Goal: Share content

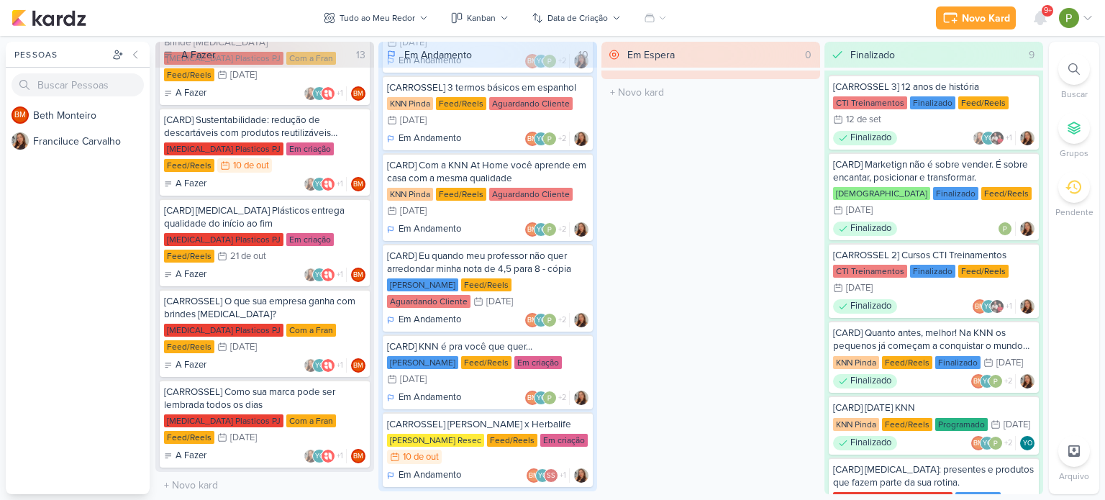
scroll to position [415, 0]
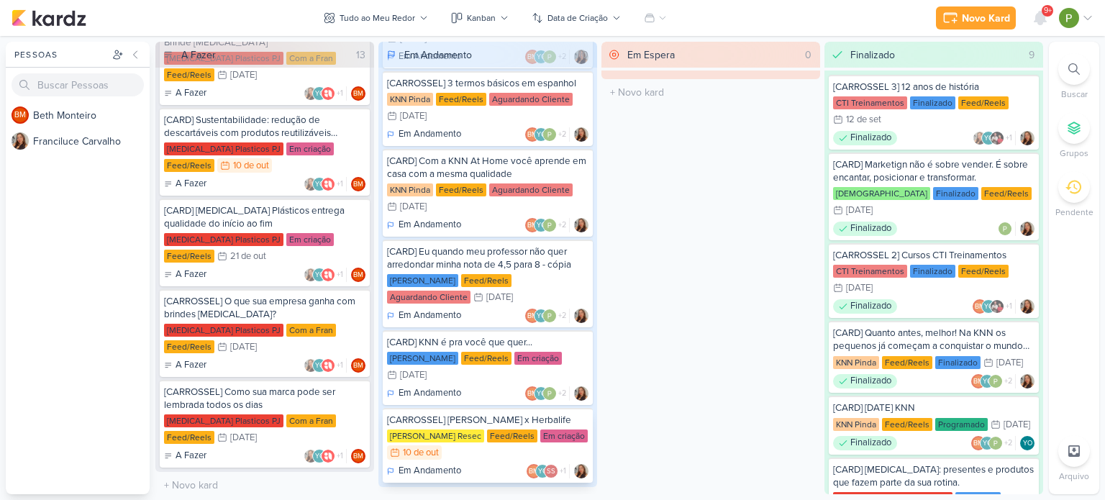
click at [472, 443] on div "[CARROSSEL] [PERSON_NAME] x Herbalife [PERSON_NAME] Resec Feed/Reels Em criação…" at bounding box center [488, 445] width 210 height 75
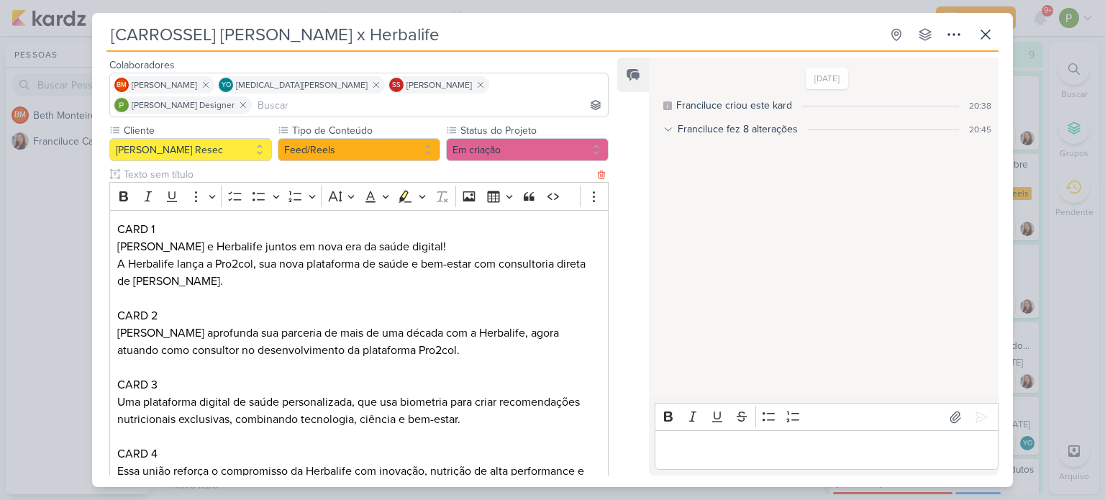
scroll to position [86, 0]
click at [667, 123] on div "Franciluce fez 8 alterações 20:45" at bounding box center [827, 129] width 328 height 15
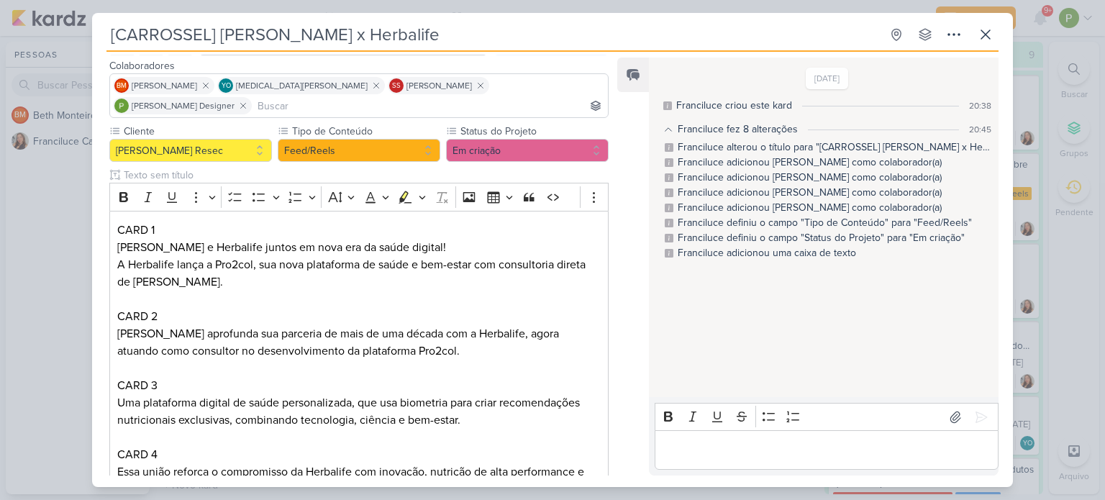
click at [663, 124] on icon at bounding box center [668, 129] width 10 height 10
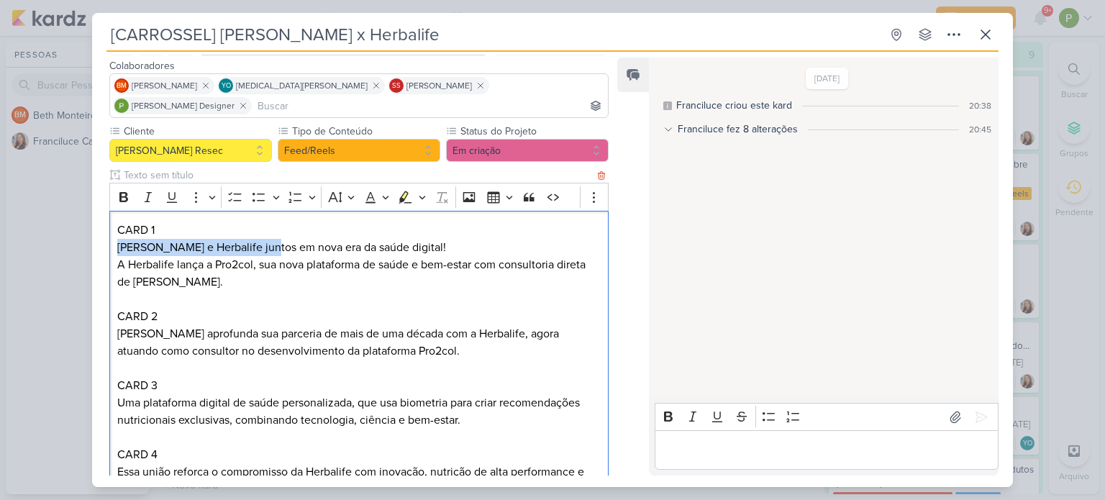
drag, startPoint x: 119, startPoint y: 224, endPoint x: 263, endPoint y: 219, distance: 144.7
click at [263, 239] on p "[PERSON_NAME] e Herbalife juntos em nova era da saúde digital!" at bounding box center [358, 247] width 483 height 17
drag, startPoint x: 217, startPoint y: 242, endPoint x: 253, endPoint y: 242, distance: 36.7
click at [253, 256] on p "A Herbalife lança a Pro2col, sua nova plataforma de saúde e bem-estar com consu…" at bounding box center [358, 273] width 483 height 35
drag, startPoint x: 121, startPoint y: 225, endPoint x: 466, endPoint y: 224, distance: 345.3
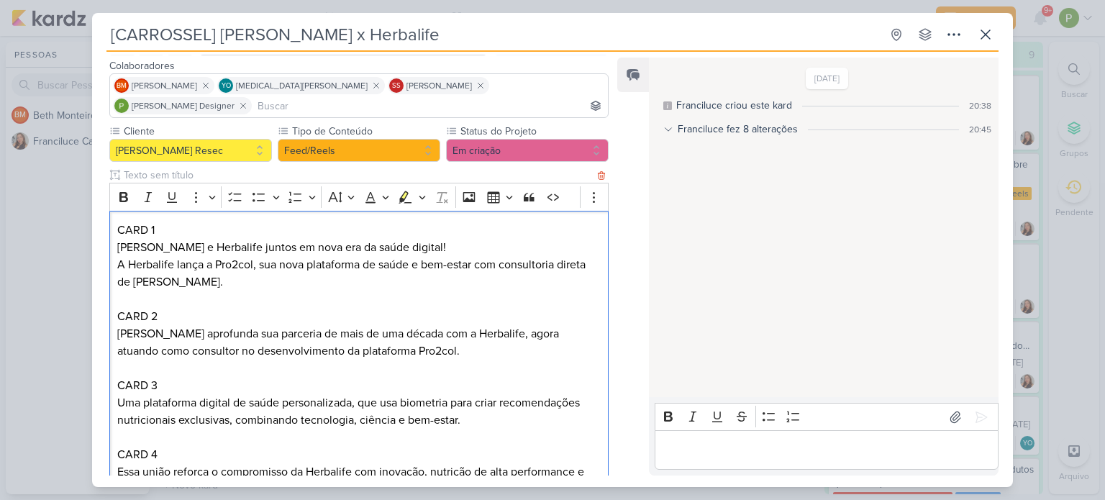
click at [466, 224] on div "CARD 1 [PERSON_NAME] e Herbalife juntos em nova era da saúde digital! A Herbali…" at bounding box center [358, 386] width 499 height 350
copy p "[PERSON_NAME] e Herbalife juntos em nova era da saúde digital!"
drag, startPoint x: 114, startPoint y: 247, endPoint x: 227, endPoint y: 258, distance: 113.5
click at [227, 258] on div "CARD 1 [PERSON_NAME] e Herbalife juntos em nova era da saúde digital! A Herbali…" at bounding box center [358, 386] width 499 height 350
copy p "A Herbalife lança a Pro2col, sua nova plataforma de saúde e bem-estar com consu…"
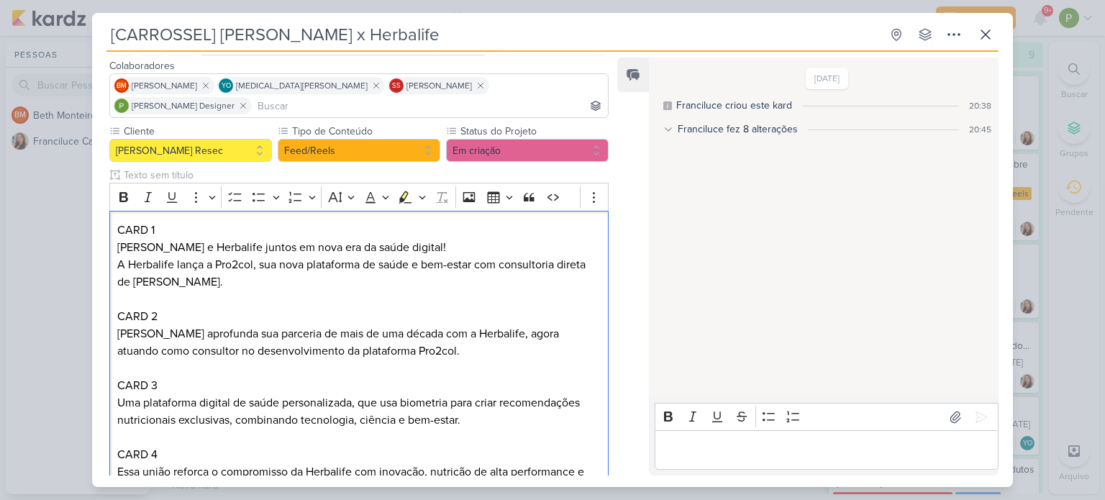
copy p "A Herbalife lança a Pro2col, sua nova plataforma de saúde e bem-estar com consu…"
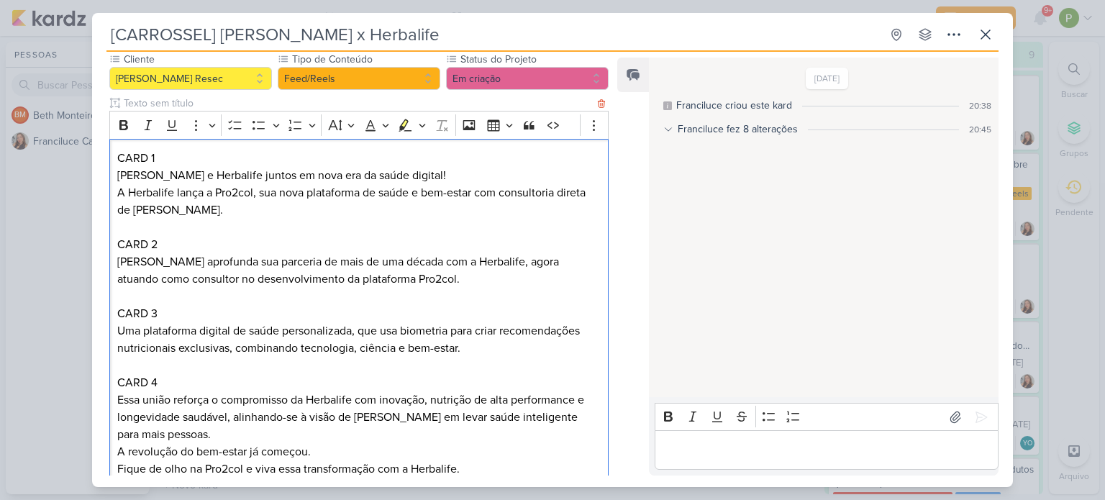
drag, startPoint x: 118, startPoint y: 238, endPoint x: 463, endPoint y: 258, distance: 345.8
click at [463, 258] on p "[PERSON_NAME] aprofunda sua parceria de mais de uma década com a Herbalife, ago…" at bounding box center [358, 270] width 483 height 35
copy p "[PERSON_NAME] aprofunda sua parceria de mais de uma década com a Herbalife, ago…"
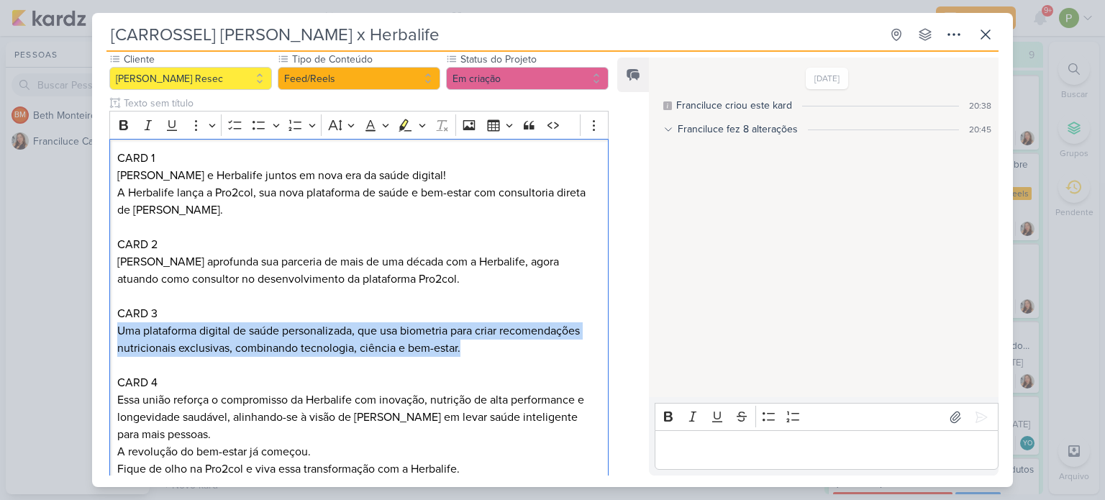
drag, startPoint x: 458, startPoint y: 327, endPoint x: 93, endPoint y: 310, distance: 365.8
click at [93, 310] on div "Cliente [PERSON_NAME] Resec Tipo de Conteúdo" at bounding box center [353, 273] width 522 height 442
copy p "Uma plataforma digital de saúde personalizada, que usa biometria para criar rec…"
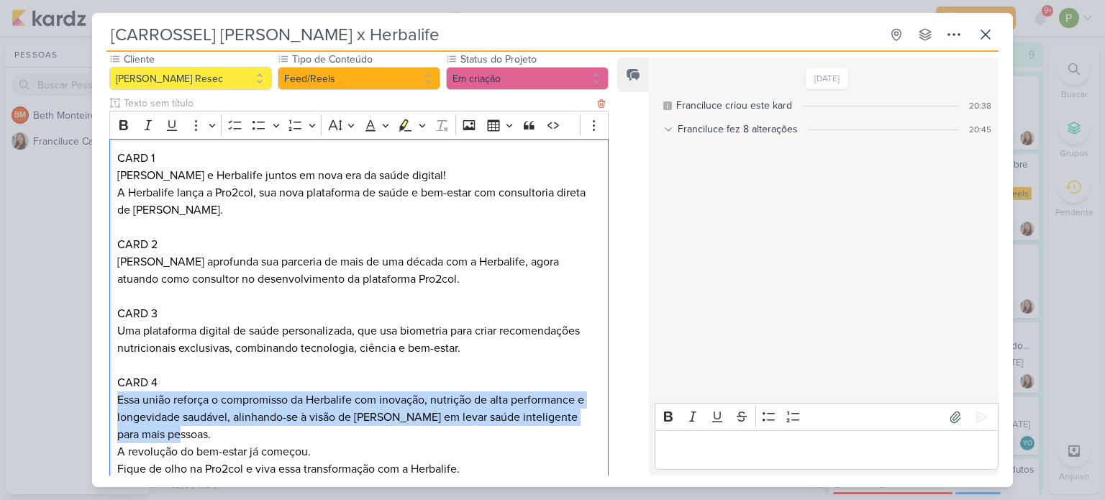
drag, startPoint x: 114, startPoint y: 377, endPoint x: 184, endPoint y: 419, distance: 82.3
click at [184, 419] on div "CARD 1 [PERSON_NAME] e Herbalife juntos em nova era da saúde digital! A Herbali…" at bounding box center [358, 314] width 499 height 350
copy p "Essa união reforça o compromisso da Herbalife com inovação, nutrição de alta pe…"
click at [163, 414] on p "Essa união reforça o compromisso da Herbalife com inovação, nutrição de alta pe…" at bounding box center [358, 417] width 483 height 52
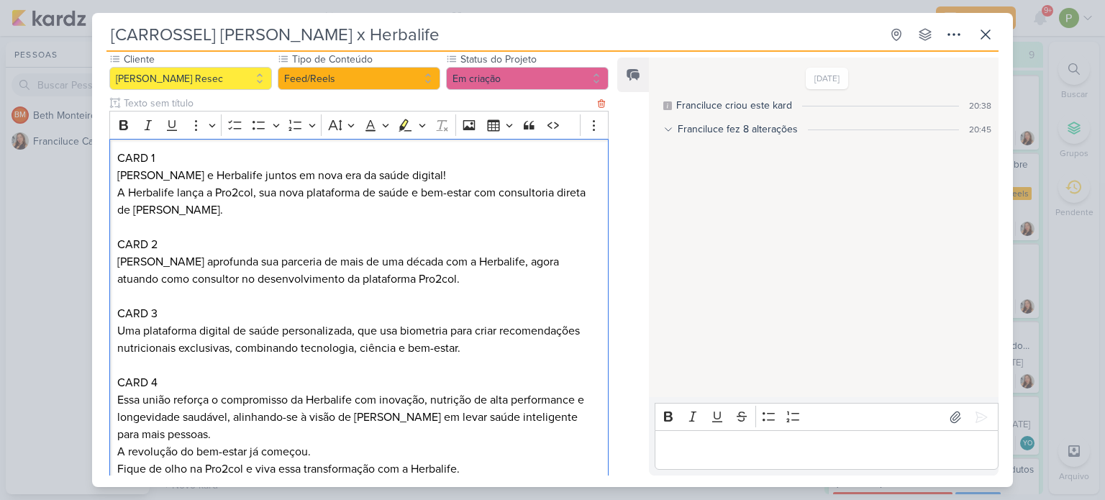
scroll to position [229, 0]
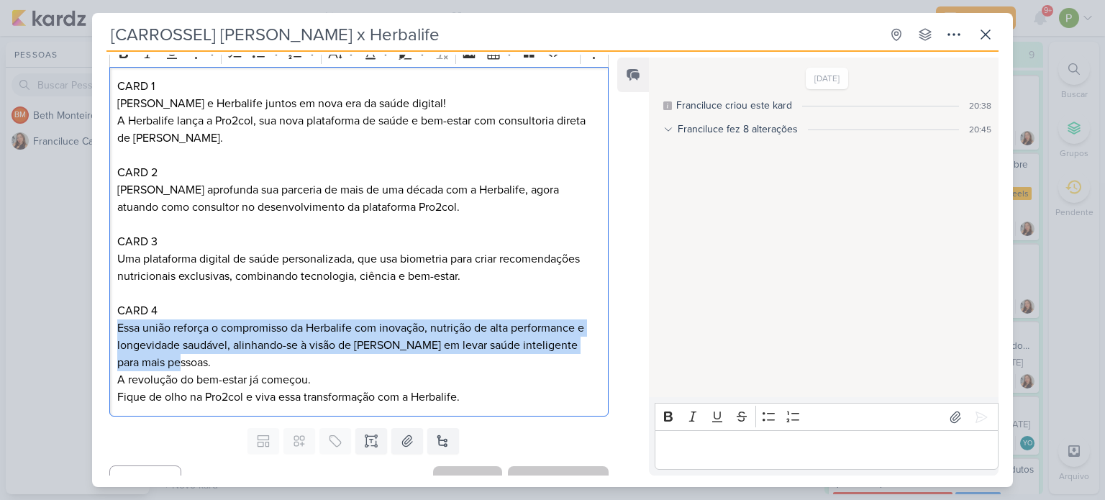
drag, startPoint x: 117, startPoint y: 306, endPoint x: 193, endPoint y: 347, distance: 86.6
click at [193, 347] on p "Essa união reforça o compromisso da Herbalife com inovação, nutrição de alta pe…" at bounding box center [358, 345] width 483 height 52
copy p "Essa união reforça o compromisso da Herbalife com inovação, nutrição de alta pe…"
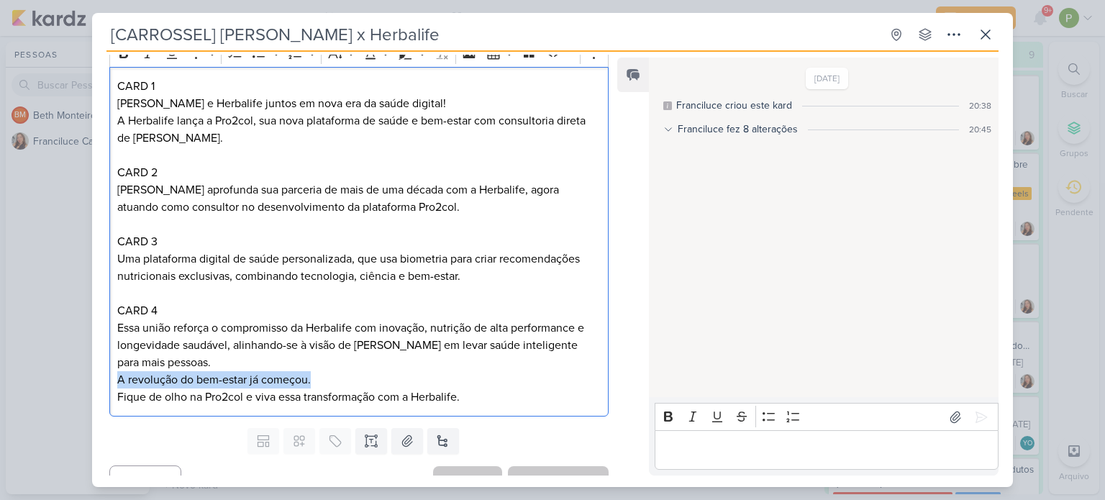
drag, startPoint x: 115, startPoint y: 355, endPoint x: 319, endPoint y: 368, distance: 204.7
click at [319, 368] on div "CARD 1 [PERSON_NAME] e Herbalife juntos em nova era da saúde digital! A Herbali…" at bounding box center [358, 242] width 499 height 350
copy p "A revolução do bem-estar já começou."
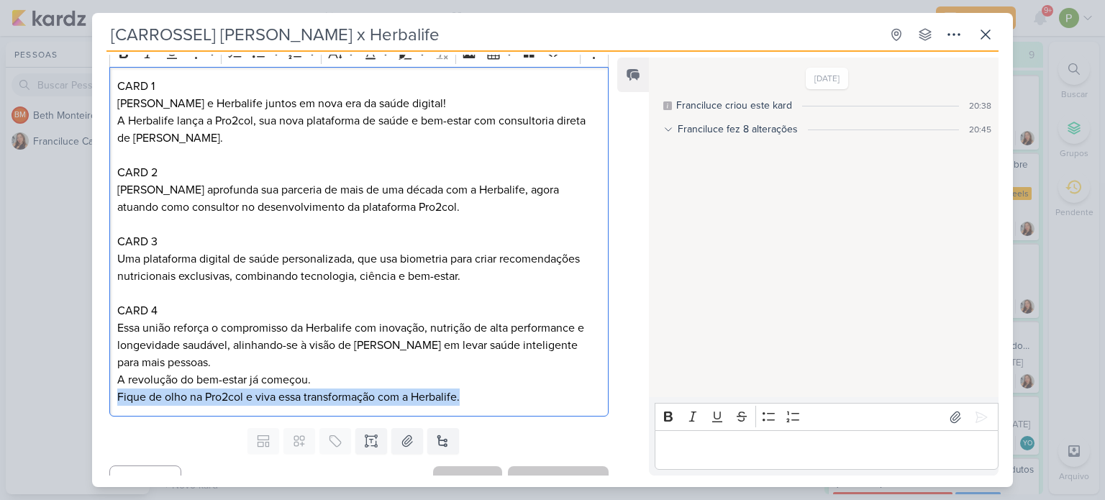
drag, startPoint x: 118, startPoint y: 375, endPoint x: 509, endPoint y: 373, distance: 391.3
click at [509, 373] on p "A revolução do bem-estar já começou. Fique de olho na Pro2col e viva essa trans…" at bounding box center [358, 388] width 483 height 35
copy p "Fique de olho na Pro2col e viva essa transformação com a Herbalife."
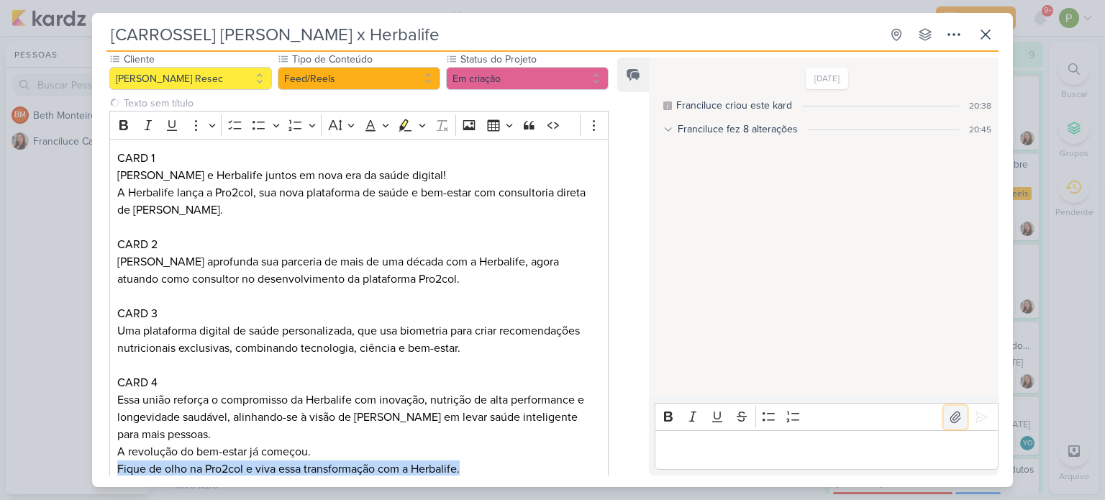
click at [948, 414] on icon at bounding box center [955, 417] width 14 height 14
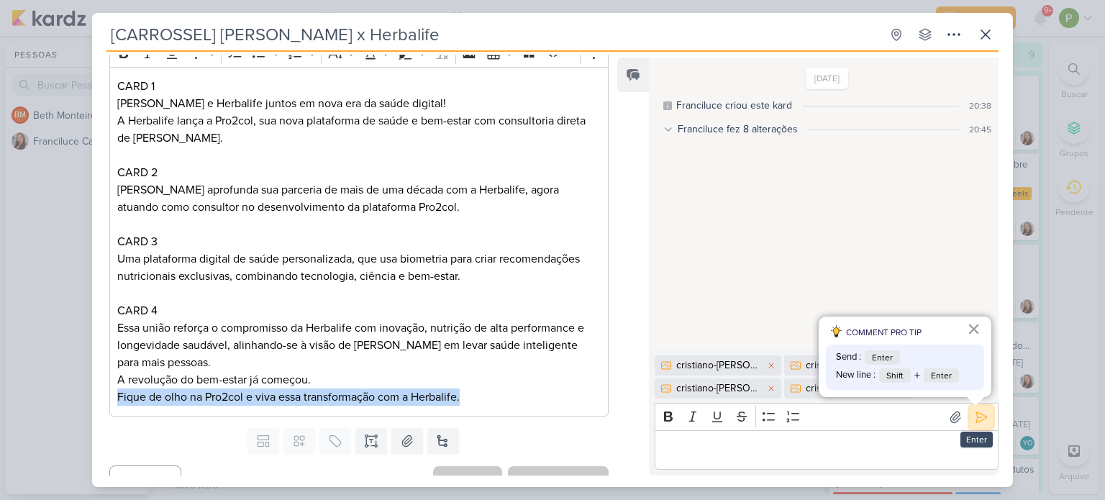
click at [974, 412] on icon at bounding box center [981, 417] width 14 height 14
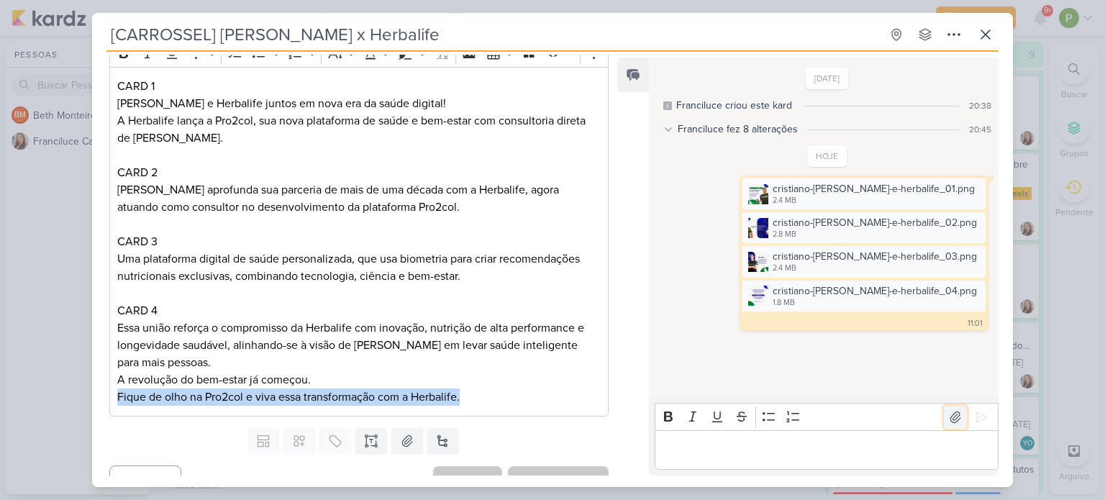
click at [950, 411] on icon at bounding box center [955, 416] width 10 height 11
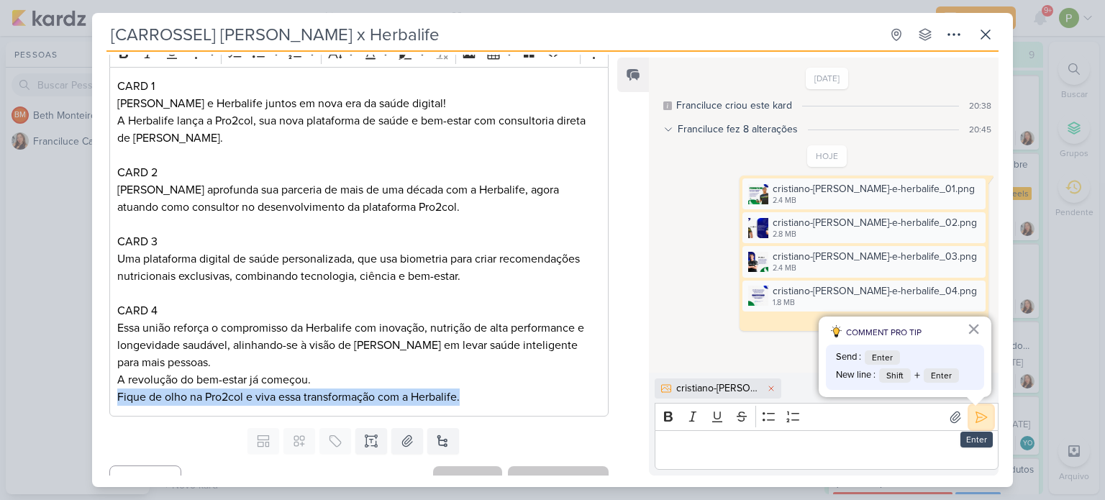
click at [975, 416] on icon at bounding box center [981, 417] width 14 height 14
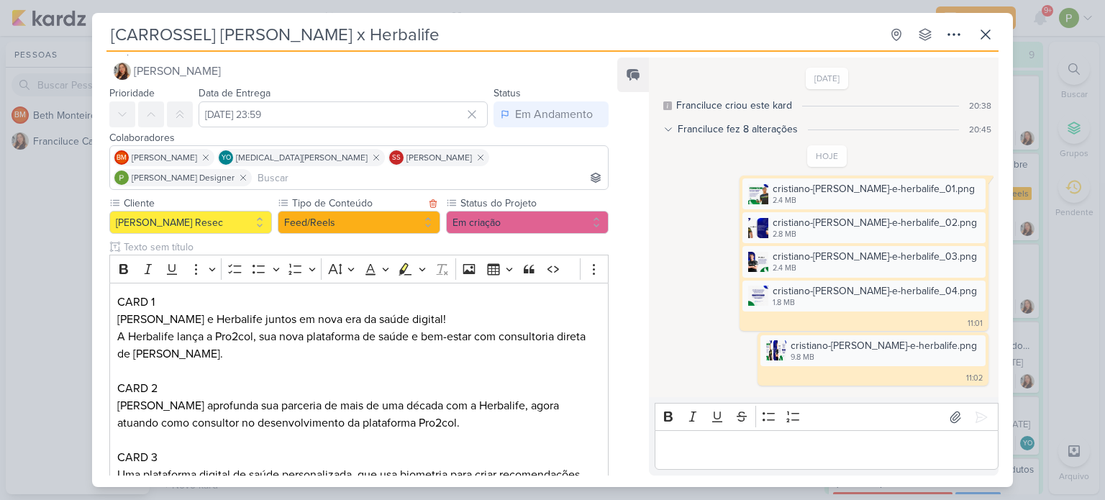
scroll to position [0, 0]
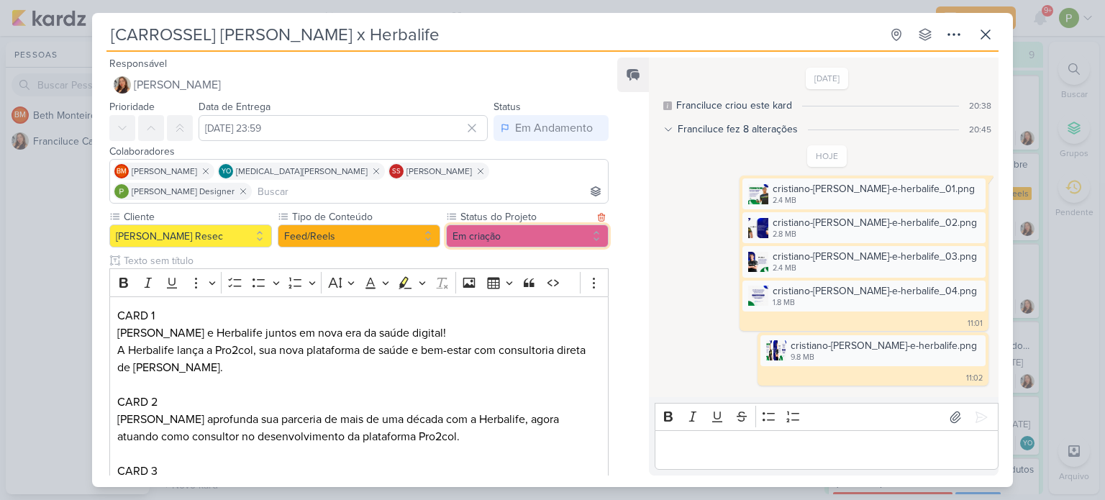
click at [459, 224] on button "Em criação" at bounding box center [527, 235] width 163 height 23
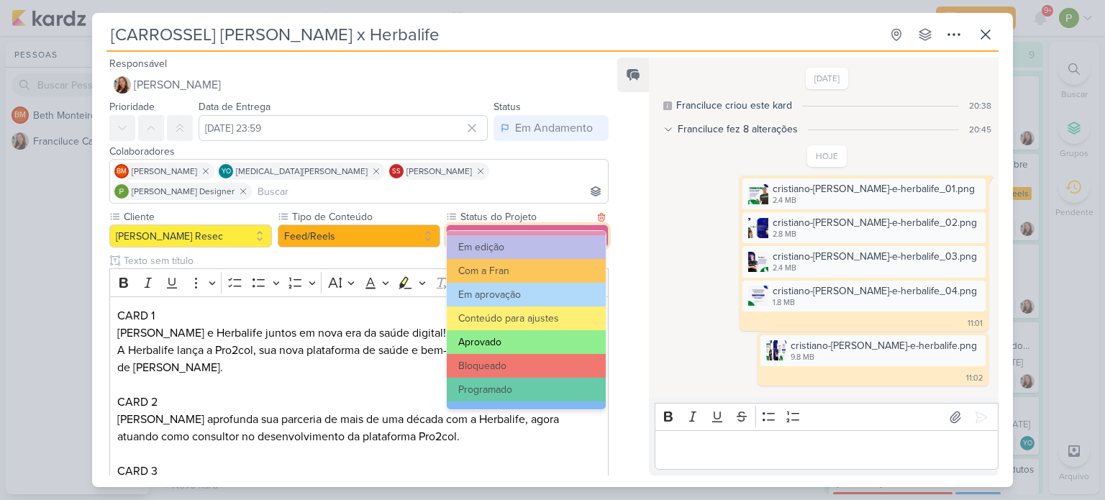
scroll to position [144, 0]
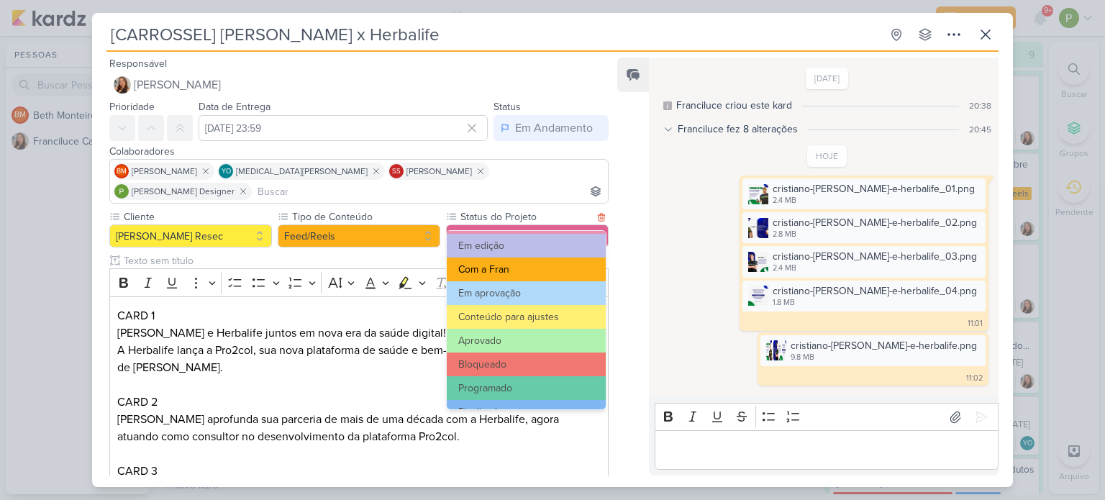
click at [543, 263] on button "Com a Fran" at bounding box center [526, 270] width 159 height 24
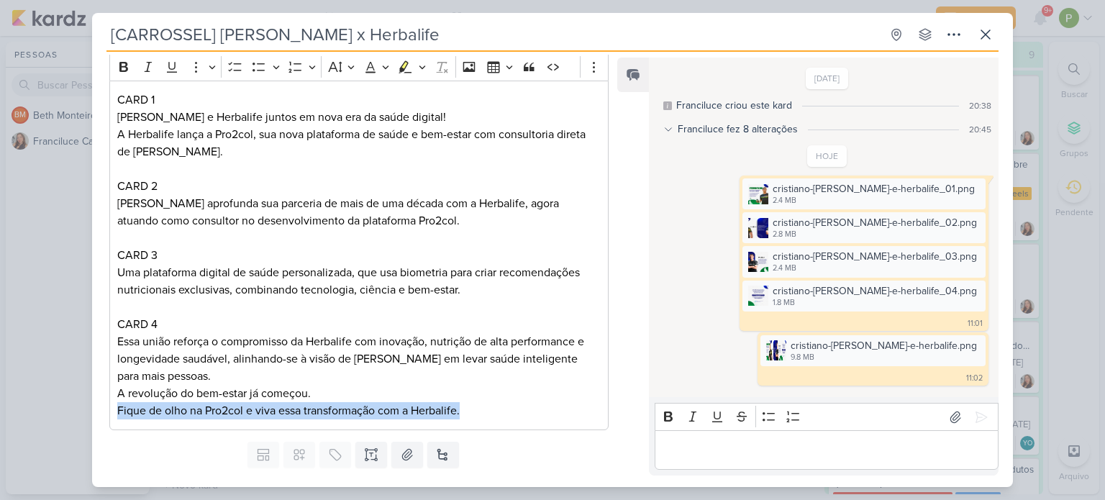
scroll to position [229, 0]
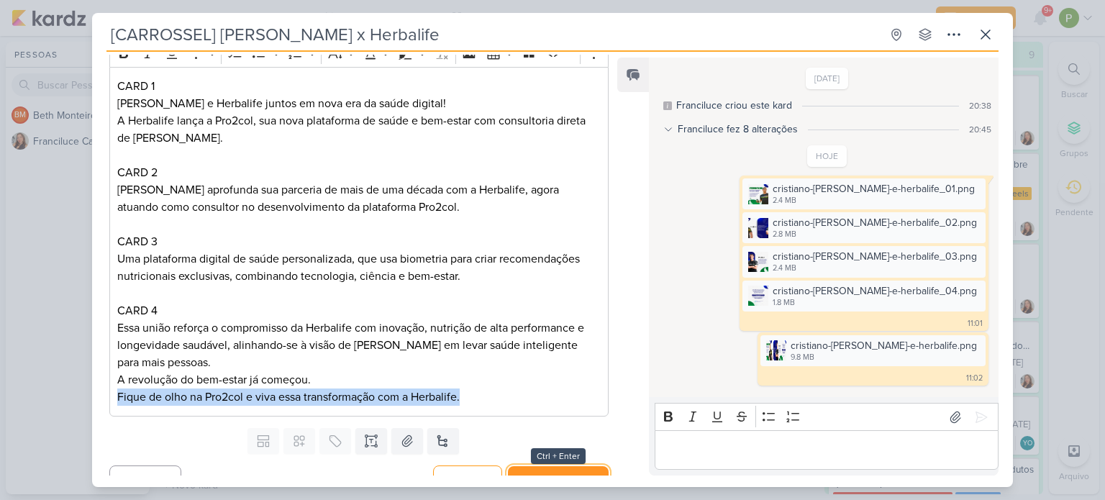
click at [553, 466] on button "Salvar e Fechar" at bounding box center [558, 479] width 101 height 27
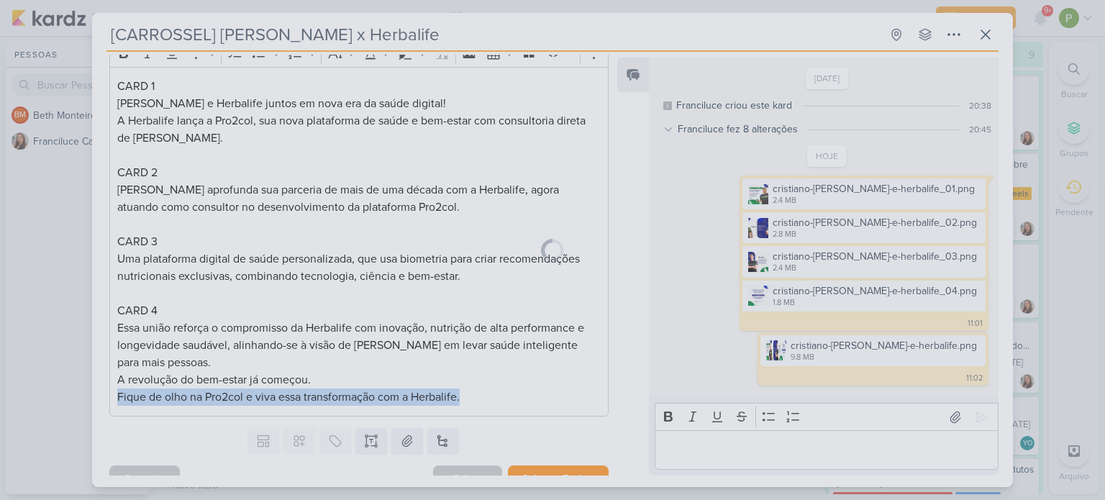
scroll to position [228, 0]
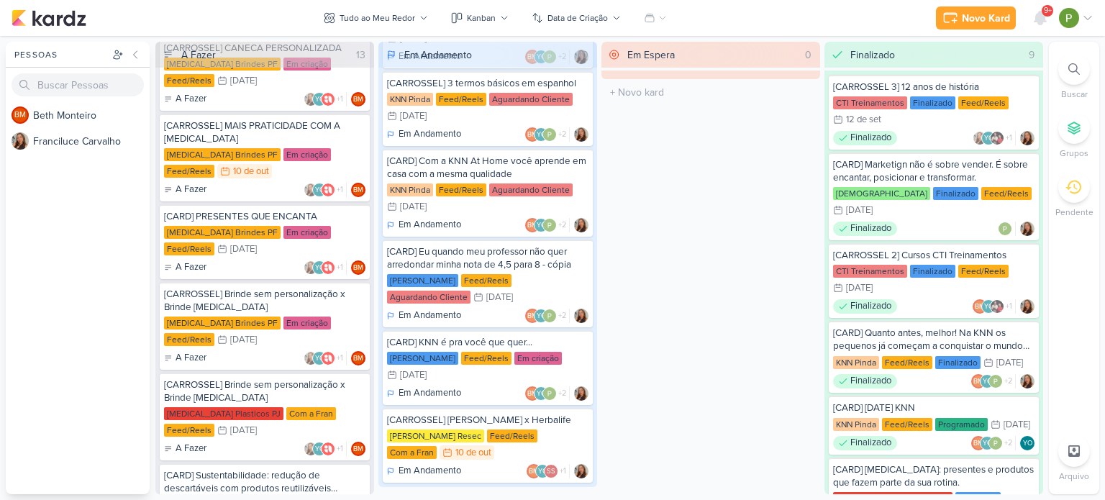
scroll to position [358, 0]
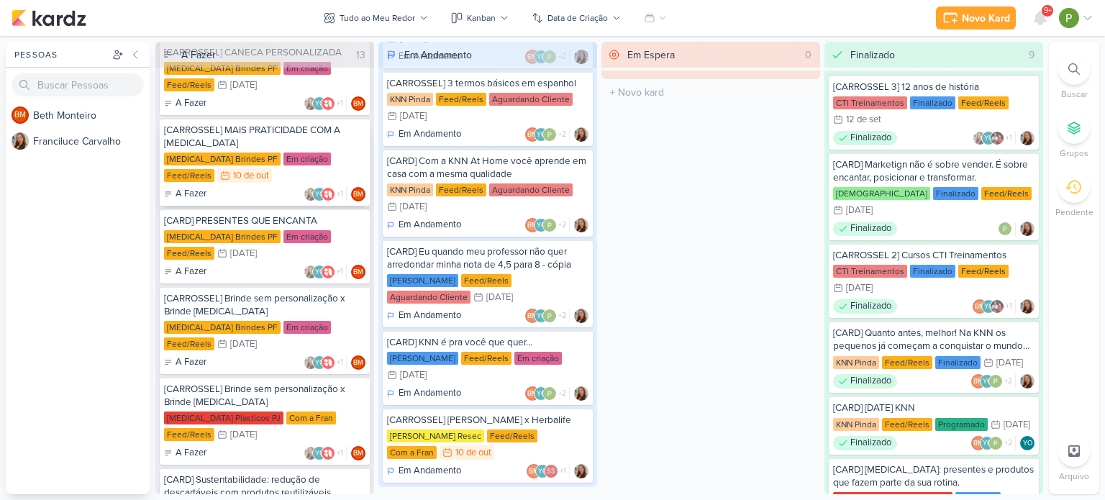
click at [290, 131] on div "[CARROSSEL] MAIS PRATICIDADE COM A [MEDICAL_DATA]" at bounding box center [264, 137] width 201 height 26
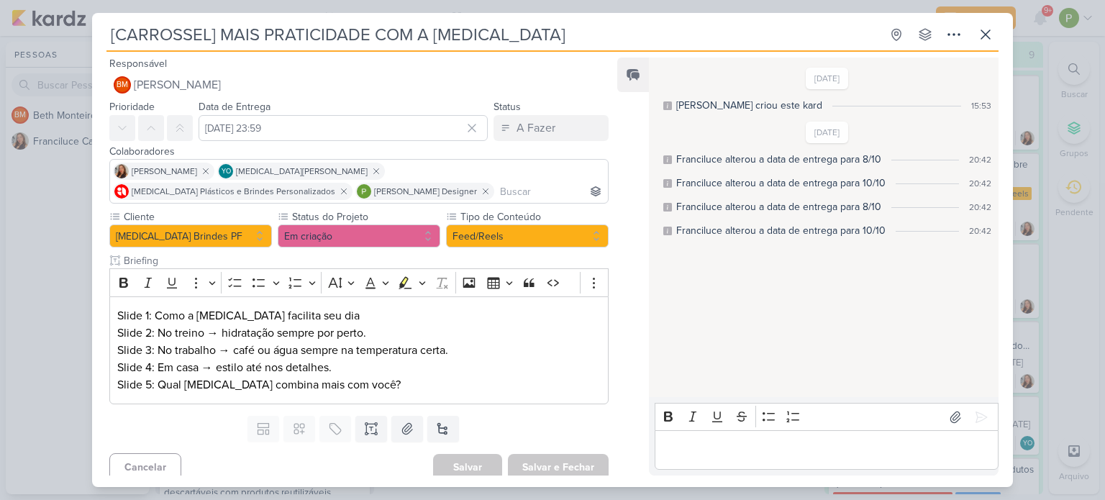
click at [759, 296] on div "17/9/25 Beth criou este kard 15:53 6/10/25 Franciluce alterou a data de entrega…" at bounding box center [823, 228] width 348 height 338
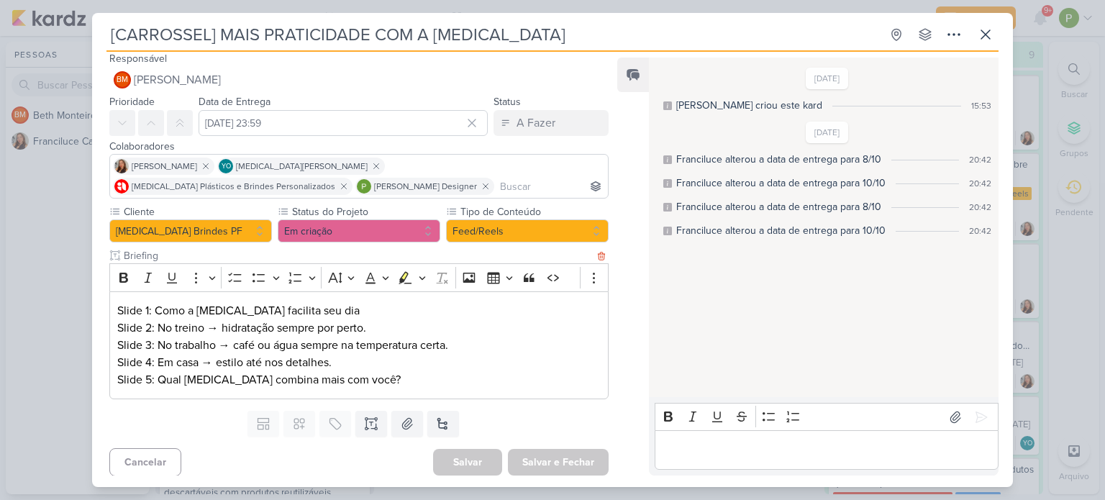
scroll to position [7, 0]
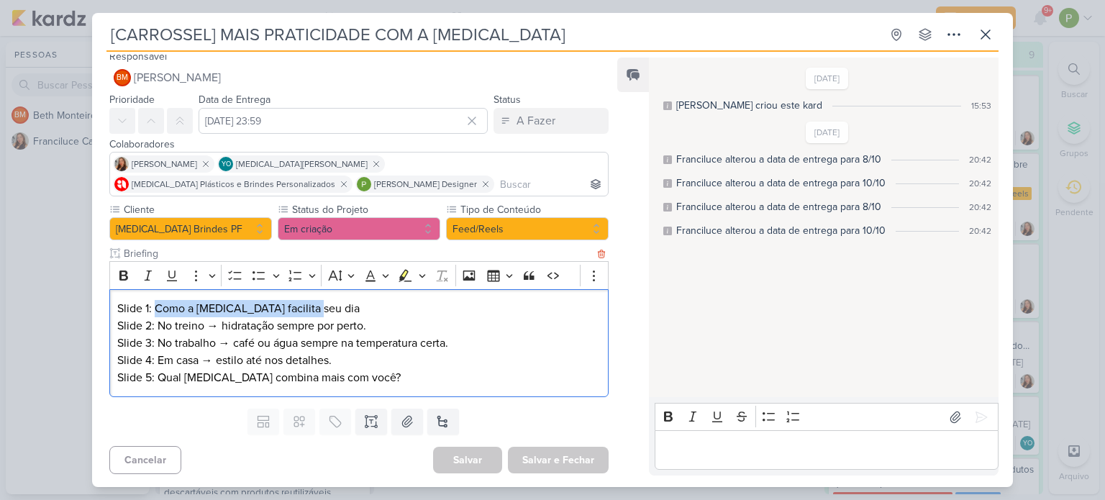
drag, startPoint x: 154, startPoint y: 304, endPoint x: 308, endPoint y: 295, distance: 154.2
click at [308, 295] on div "Slide 1: Como a Allegra facilita seu dia Slide 2: No treino → hidratação sempre…" at bounding box center [358, 343] width 499 height 109
copy p "Como a Allegra facilita seu dia"
